Goal: Information Seeking & Learning: Understand process/instructions

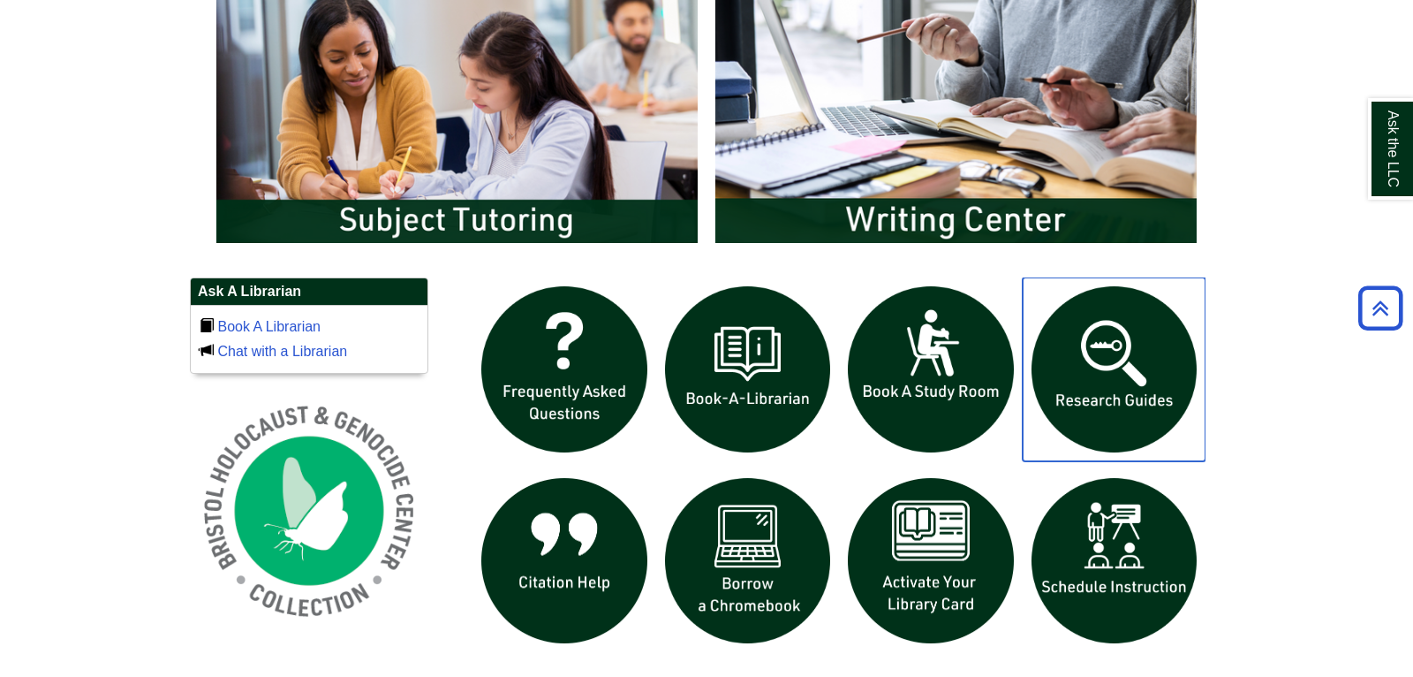
click at [1166, 365] on img "slideshow" at bounding box center [1115, 369] width 184 height 184
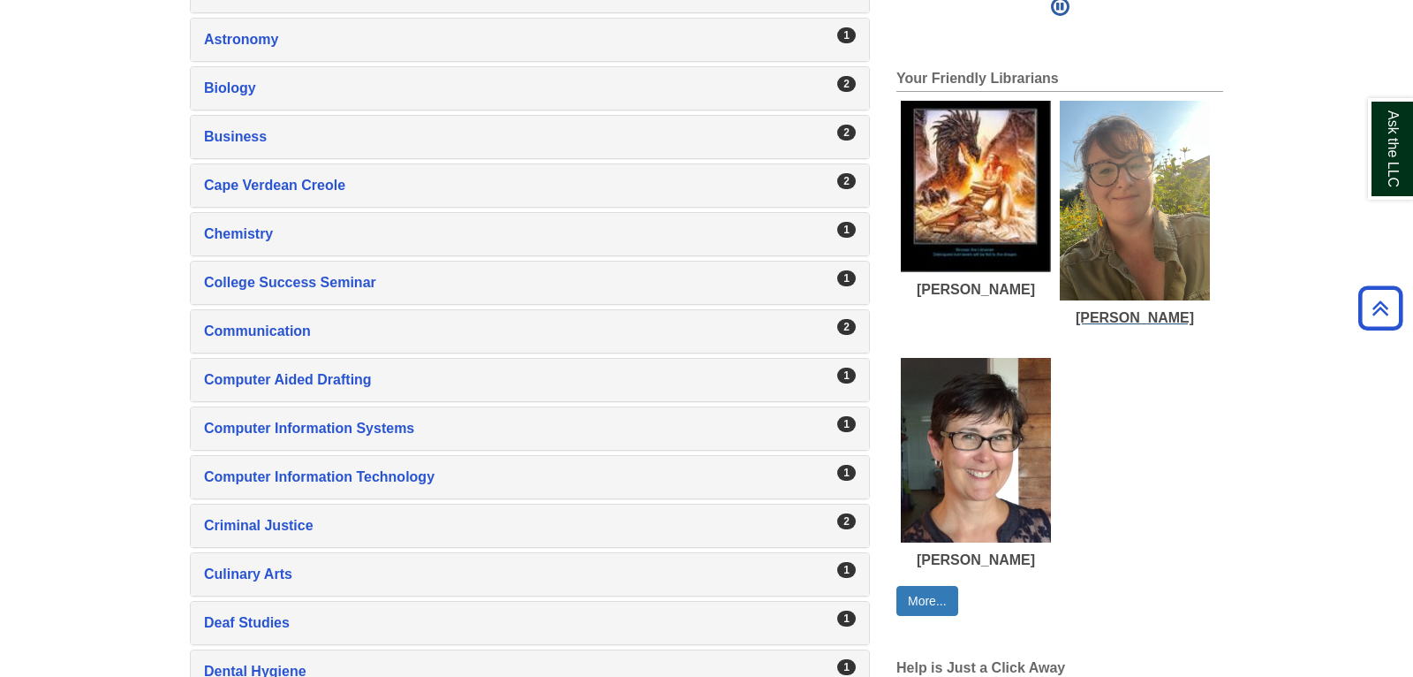
scroll to position [278, 0]
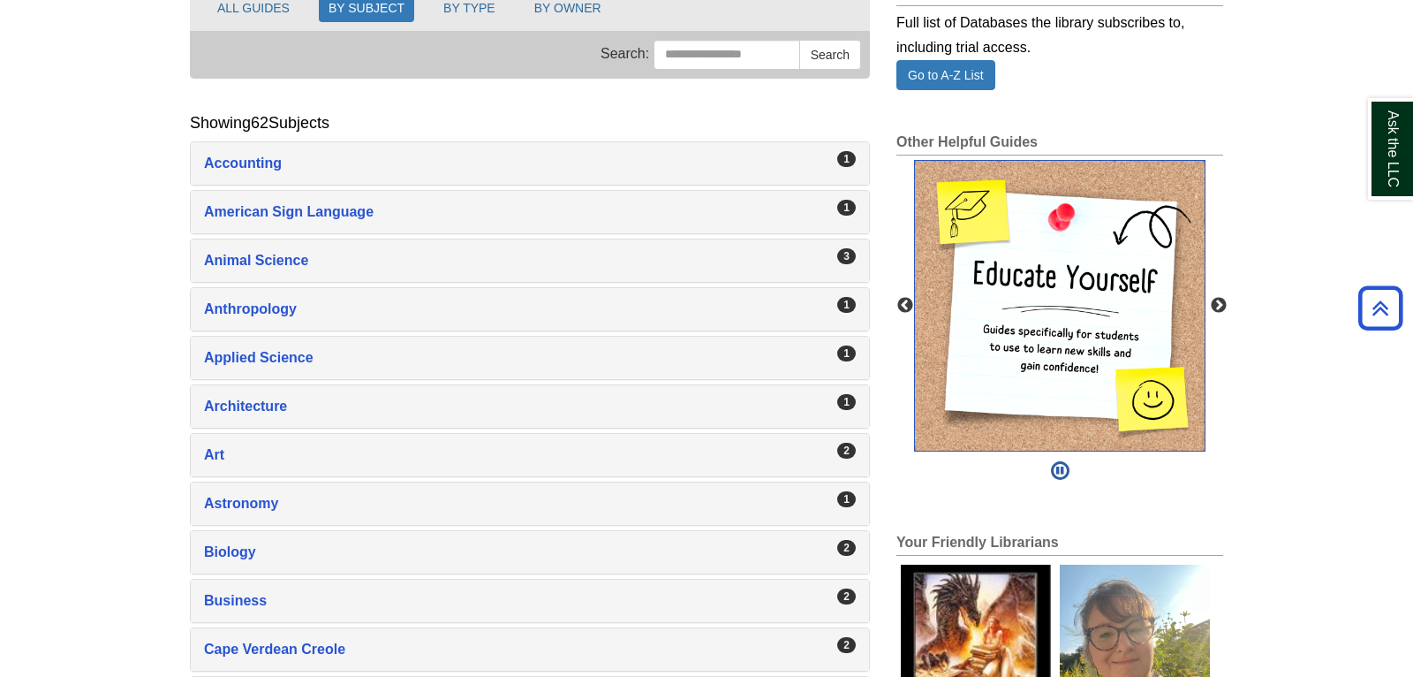
click at [1116, 311] on img "slideshow" at bounding box center [1060, 306] width 292 height 292
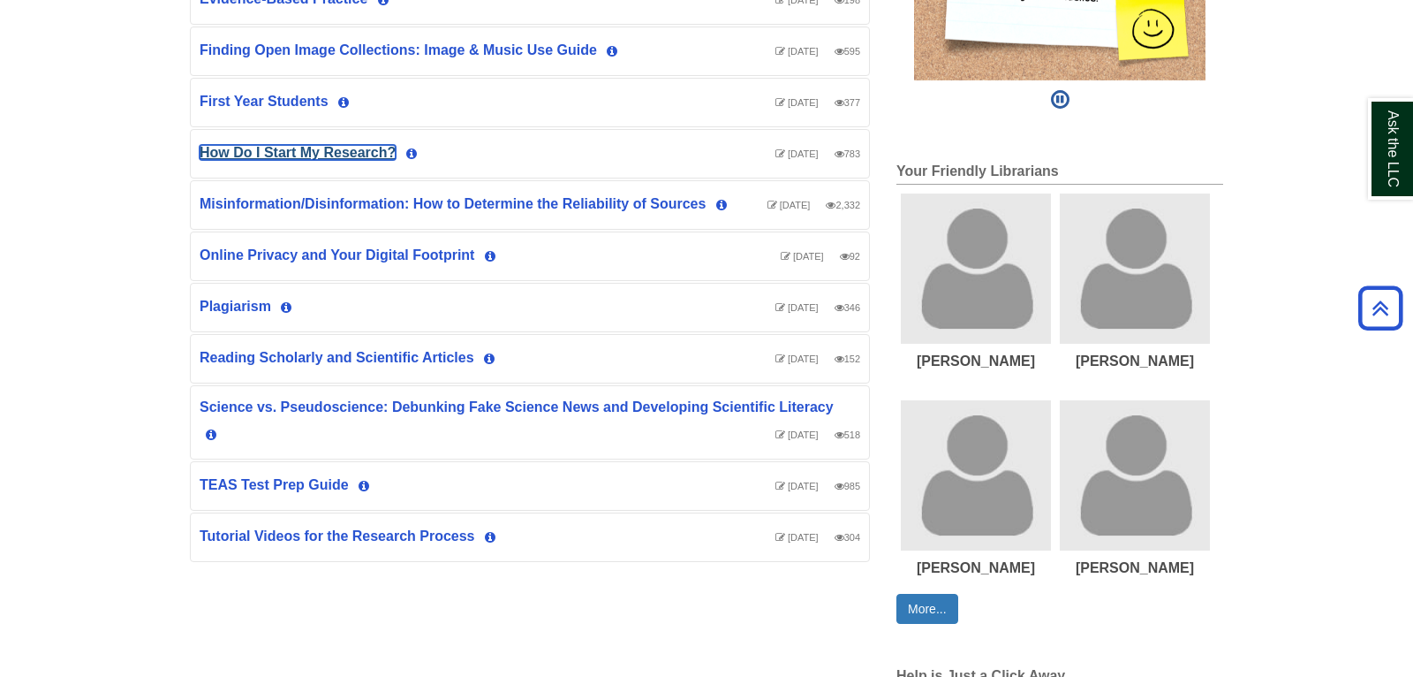
click at [245, 151] on link "How Do I Start My Research?" at bounding box center [298, 152] width 196 height 15
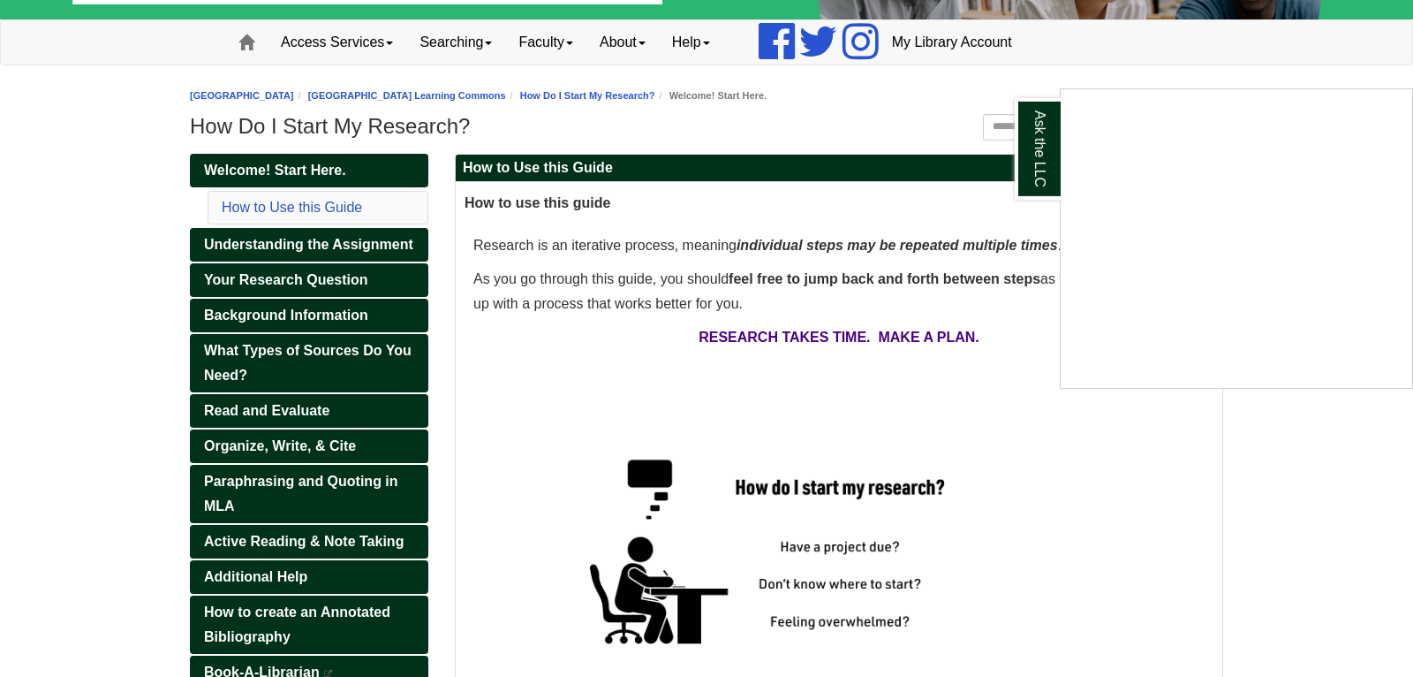
scroll to position [278, 0]
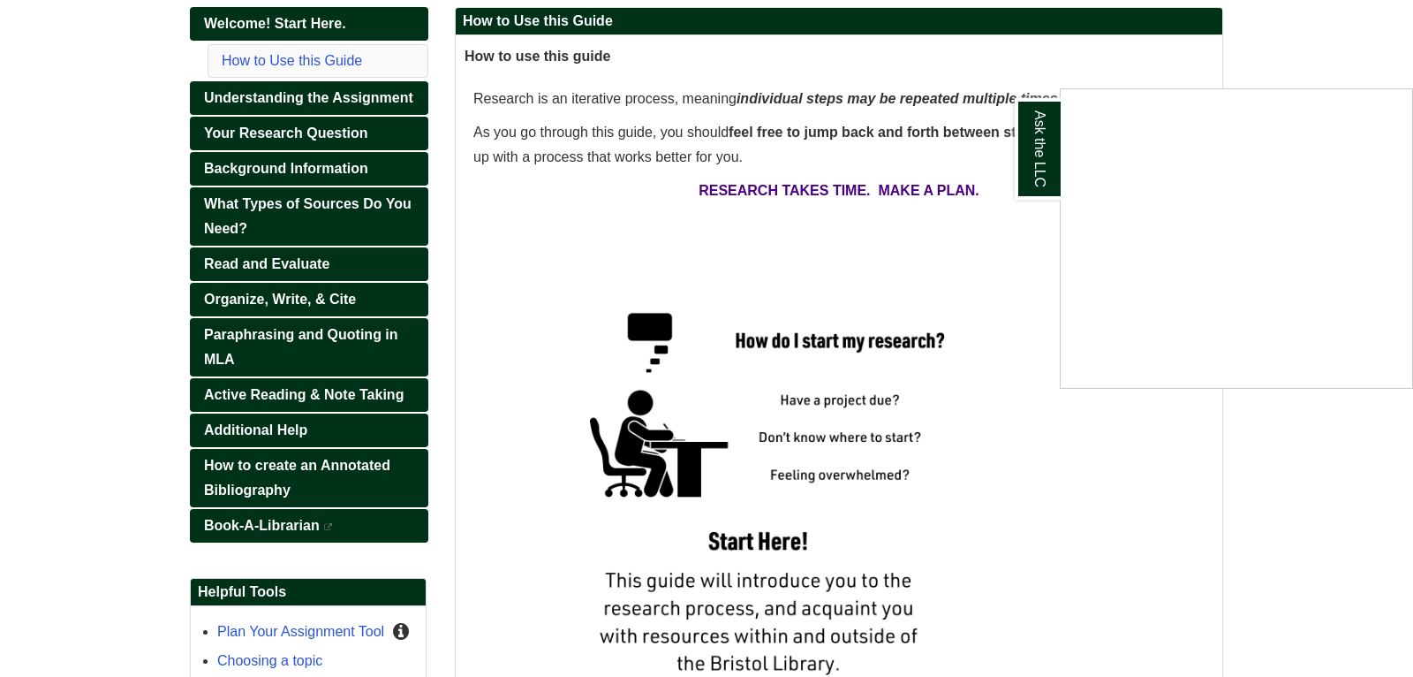
click at [271, 471] on div "Ask the LLC" at bounding box center [706, 338] width 1413 height 677
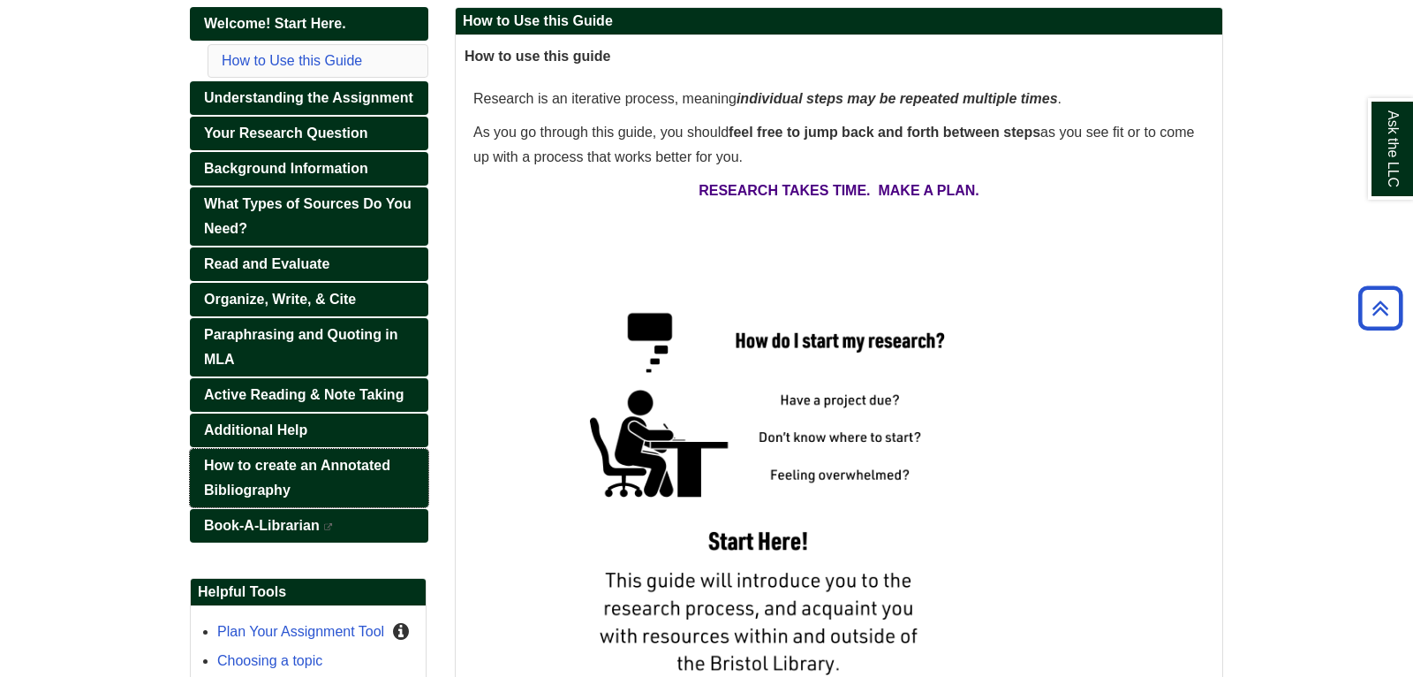
click at [271, 471] on link "How to create an Annotated Bibliography" at bounding box center [309, 478] width 239 height 58
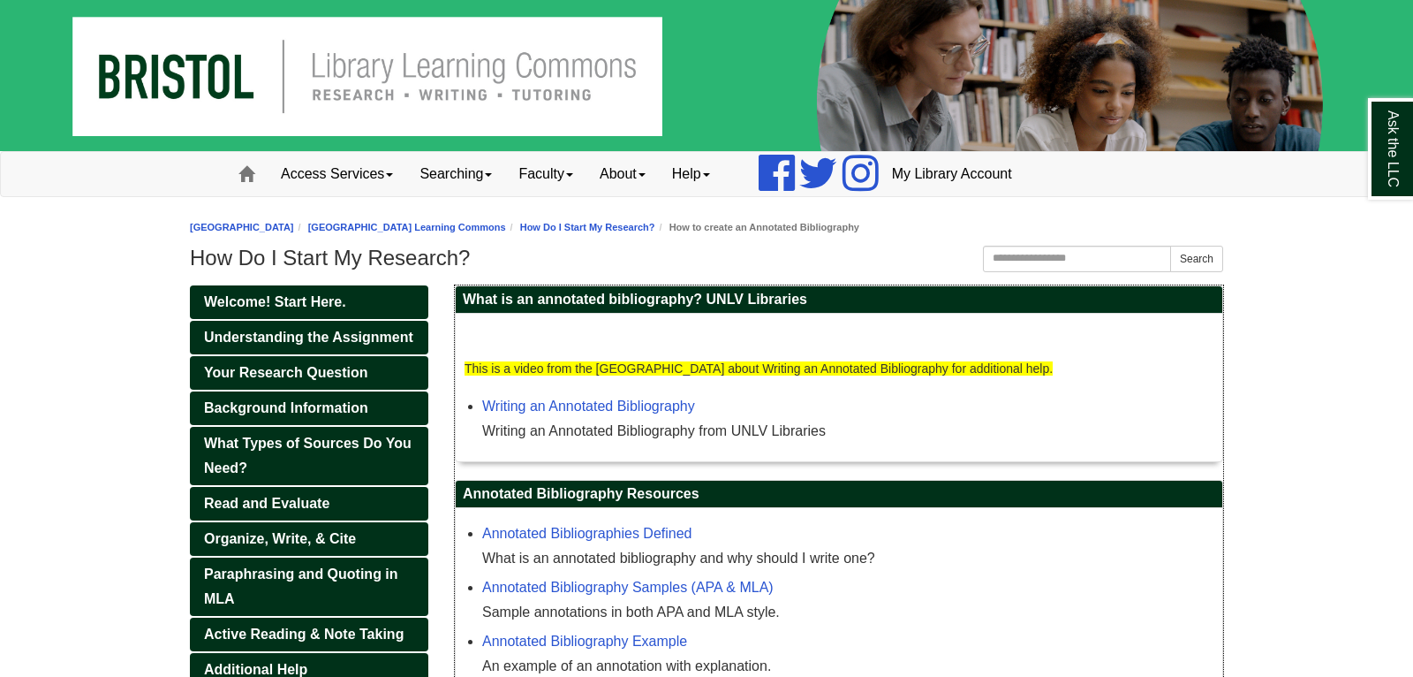
click at [660, 369] on span "This is a video from the [GEOGRAPHIC_DATA] about Writing an Annotated Bibliogra…" at bounding box center [759, 368] width 588 height 14
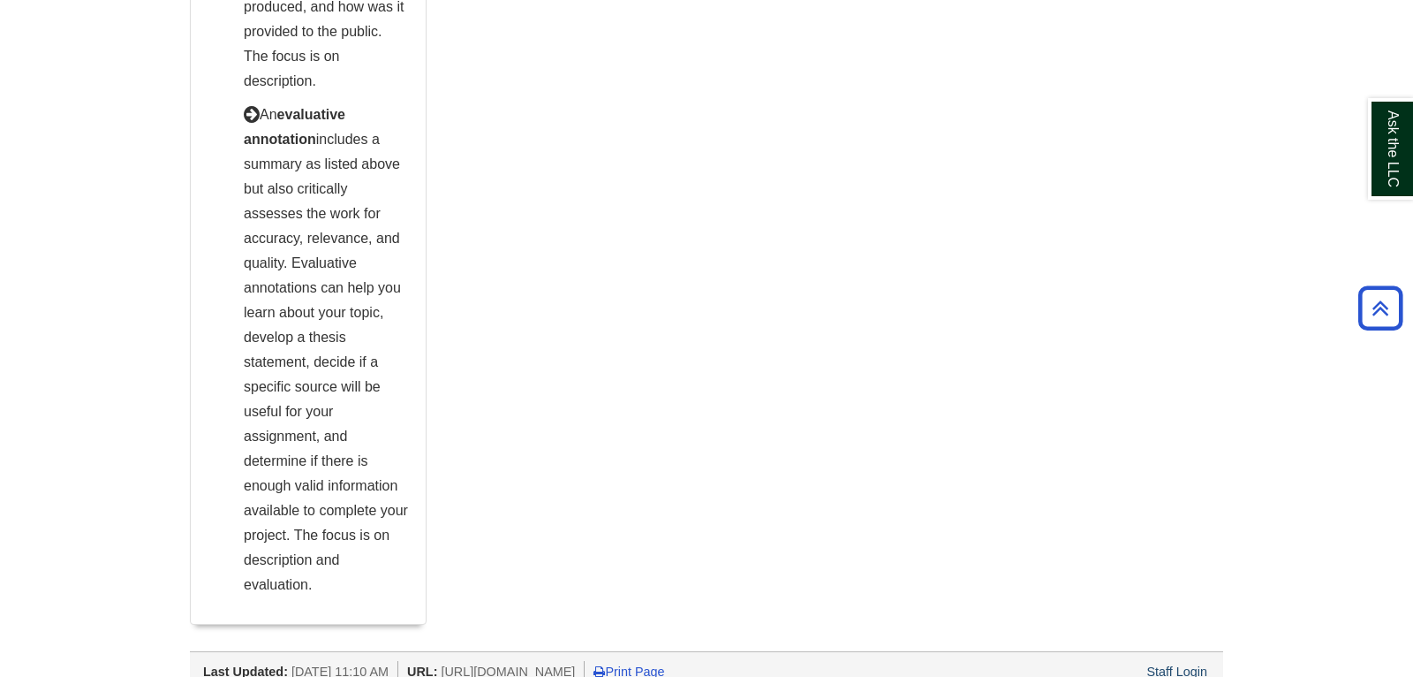
scroll to position [1799, 0]
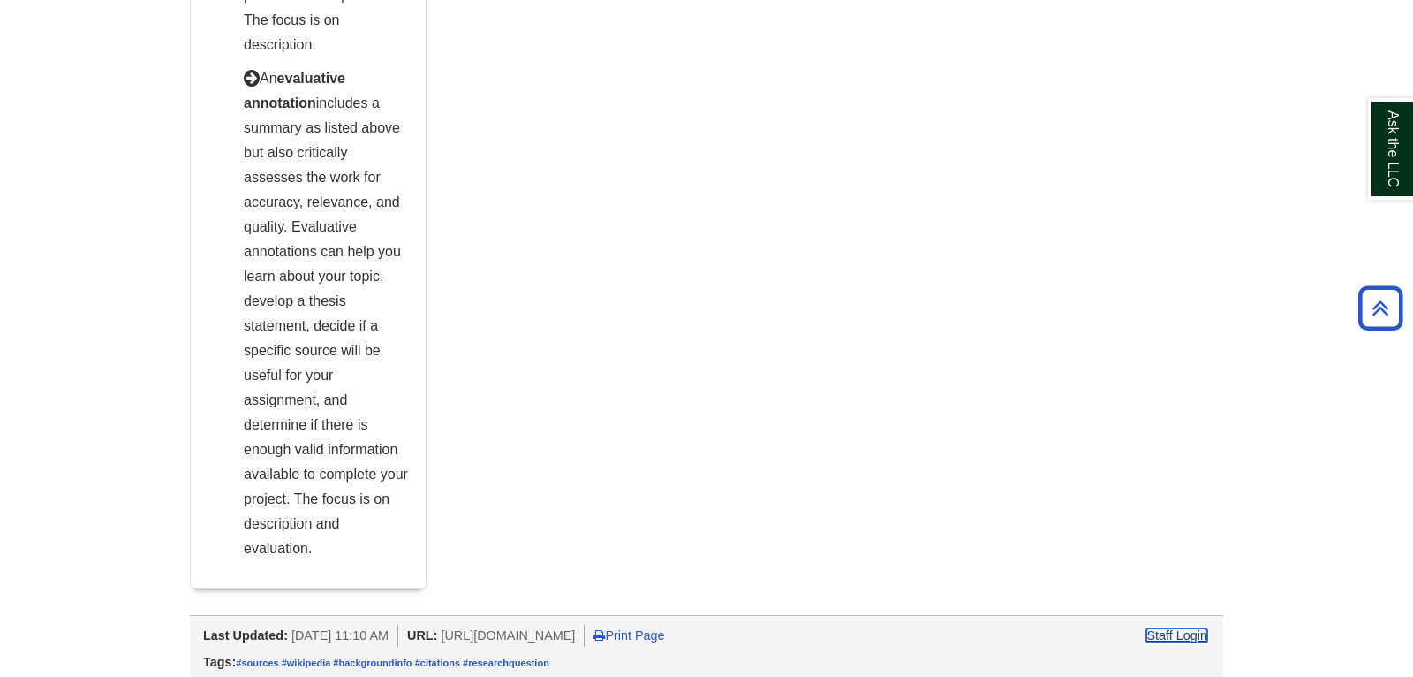
click at [1177, 633] on link "Staff Login" at bounding box center [1177, 635] width 61 height 14
